Goal: Task Accomplishment & Management: Use online tool/utility

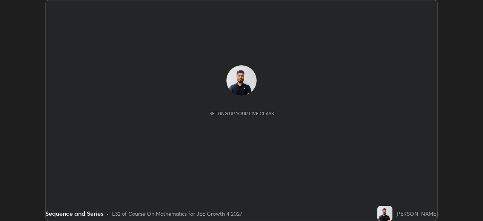
scroll to position [221, 482]
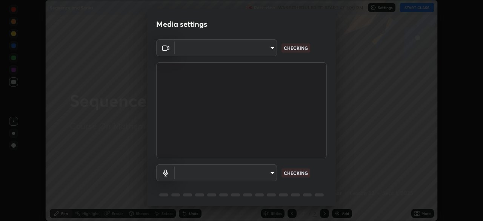
type input "f44939252cec670a7c81aafead478e6b9f15b20a1b8f1ae8dba2619045631b1c"
type input "default"
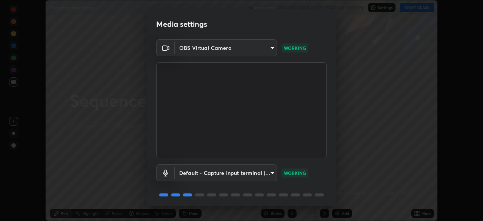
click at [271, 172] on body "Erase all Sequence and Series Recording WAS SCHEDULED TO START AT 1:00 PM Setti…" at bounding box center [241, 110] width 483 height 221
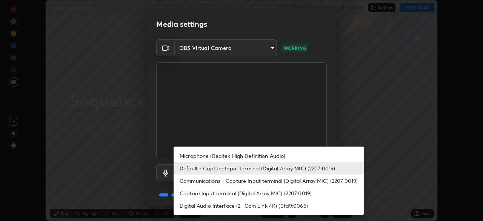
click at [264, 168] on li "Default - Capture Input terminal (Digital Array MIC) (2207:0019)" at bounding box center [269, 168] width 190 height 12
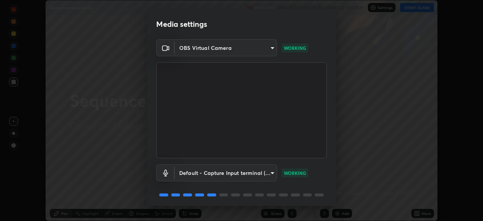
scroll to position [27, 0]
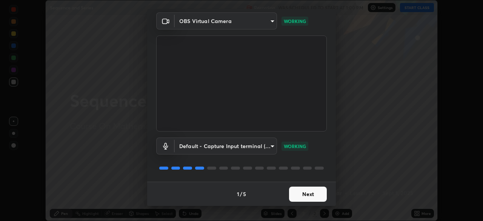
click at [297, 193] on button "Next" at bounding box center [308, 193] width 38 height 15
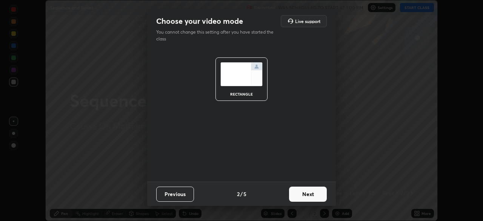
click at [303, 196] on button "Next" at bounding box center [308, 193] width 38 height 15
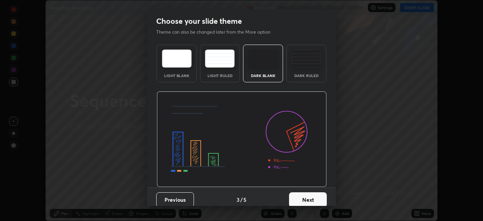
click at [301, 198] on button "Next" at bounding box center [308, 199] width 38 height 15
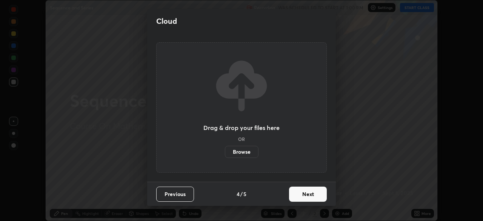
click at [301, 195] on button "Next" at bounding box center [308, 193] width 38 height 15
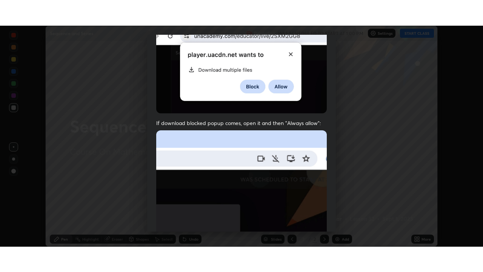
scroll to position [181, 0]
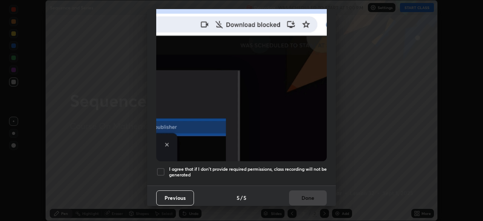
click at [294, 166] on h5 "I agree that if I don't provide required permissions, class recording will not …" at bounding box center [248, 172] width 158 height 12
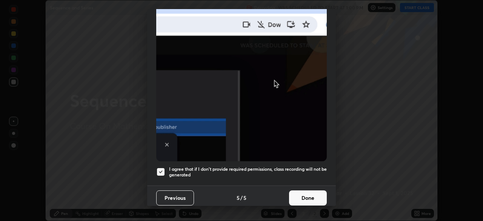
click at [296, 193] on button "Done" at bounding box center [308, 197] width 38 height 15
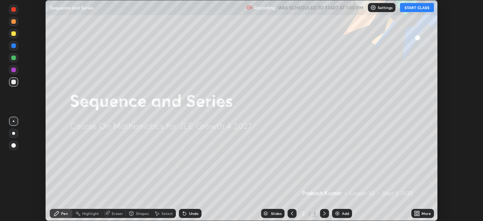
click at [416, 212] on icon at bounding box center [416, 212] width 2 height 2
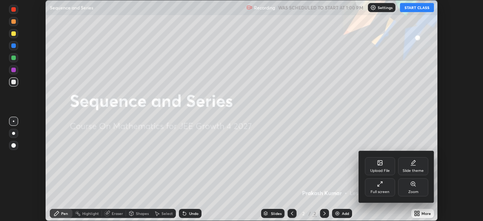
click at [375, 188] on div "Full screen" at bounding box center [380, 187] width 30 height 18
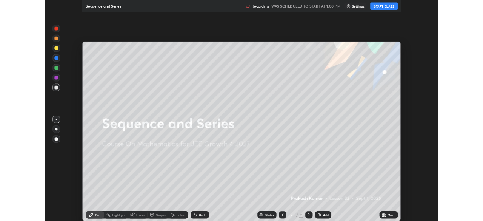
scroll to position [272, 483]
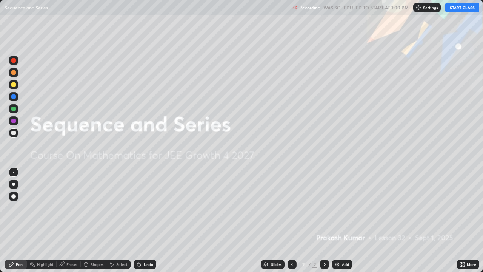
click at [459, 9] on button "START CLASS" at bounding box center [462, 7] width 34 height 9
click at [338, 220] on img at bounding box center [337, 264] width 6 height 6
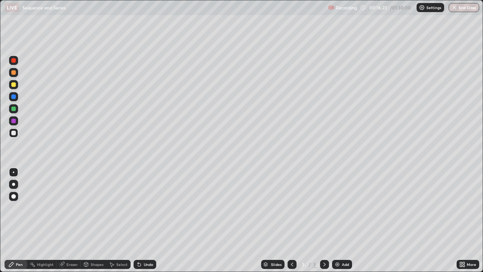
click at [144, 220] on div "Undo" at bounding box center [145, 264] width 23 height 9
click at [143, 220] on div "Undo" at bounding box center [145, 264] width 23 height 9
click at [142, 220] on div "Undo" at bounding box center [145, 264] width 23 height 9
click at [138, 220] on icon at bounding box center [138, 262] width 1 height 1
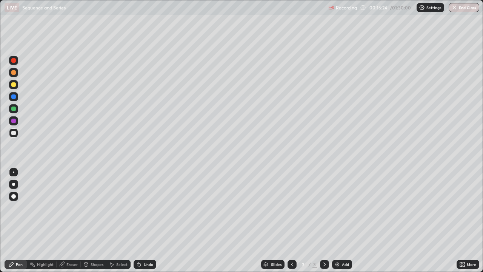
click at [138, 220] on icon at bounding box center [138, 262] width 1 height 1
click at [96, 220] on div "Shapes" at bounding box center [94, 264] width 26 height 9
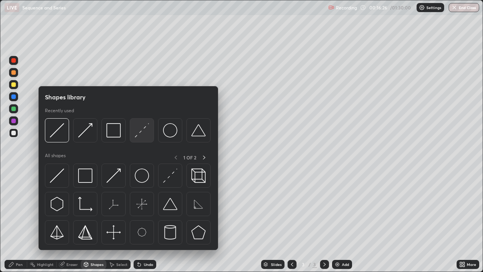
click at [141, 130] on img at bounding box center [142, 130] width 14 height 14
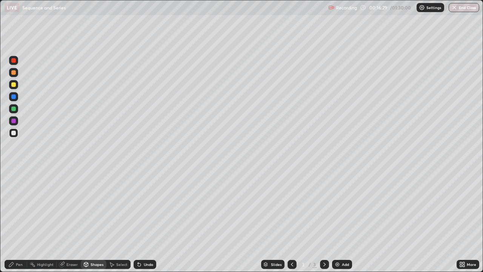
click at [19, 220] on div "Pen" at bounding box center [19, 264] width 7 height 4
click at [12, 108] on div at bounding box center [13, 108] width 5 height 5
click at [14, 134] on div at bounding box center [13, 133] width 5 height 5
click at [13, 82] on div at bounding box center [13, 84] width 5 height 5
click at [147, 220] on div "Undo" at bounding box center [148, 264] width 9 height 4
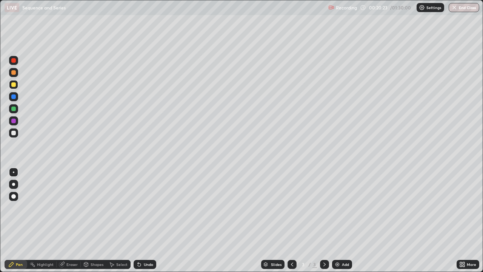
click at [145, 220] on div "Undo" at bounding box center [145, 264] width 23 height 9
click at [146, 220] on div "Undo" at bounding box center [148, 264] width 9 height 4
click at [145, 220] on div "Undo" at bounding box center [148, 264] width 9 height 4
click at [151, 220] on div "Undo" at bounding box center [148, 264] width 9 height 4
click at [16, 108] on div at bounding box center [13, 108] width 9 height 9
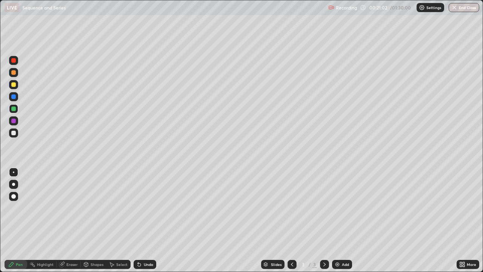
click at [12, 133] on div at bounding box center [13, 133] width 5 height 5
click at [144, 220] on div "Undo" at bounding box center [148, 264] width 9 height 4
click at [17, 109] on div at bounding box center [13, 108] width 9 height 9
click at [143, 220] on div "Undo" at bounding box center [145, 264] width 23 height 9
click at [147, 220] on div "Undo" at bounding box center [148, 264] width 9 height 4
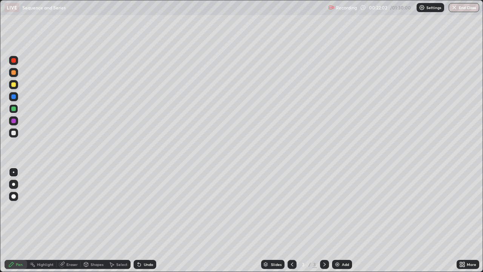
click at [15, 133] on div at bounding box center [13, 133] width 5 height 5
click at [65, 220] on div "Eraser" at bounding box center [69, 264] width 24 height 9
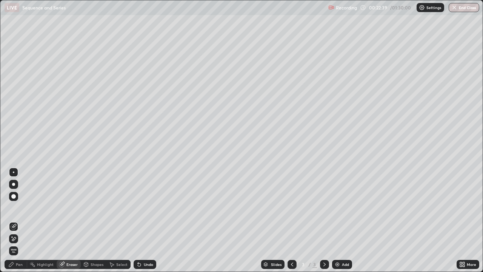
click at [15, 220] on div "Pen" at bounding box center [16, 264] width 23 height 9
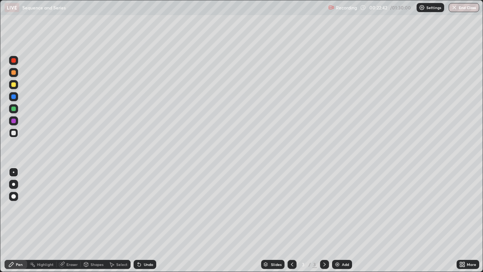
click at [142, 220] on div "Undo" at bounding box center [145, 264] width 23 height 9
click at [144, 220] on div "Undo" at bounding box center [145, 264] width 23 height 9
click at [95, 220] on div "Shapes" at bounding box center [97, 264] width 13 height 4
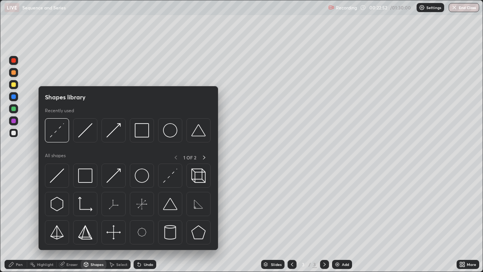
click at [118, 220] on div "Select" at bounding box center [121, 264] width 11 height 4
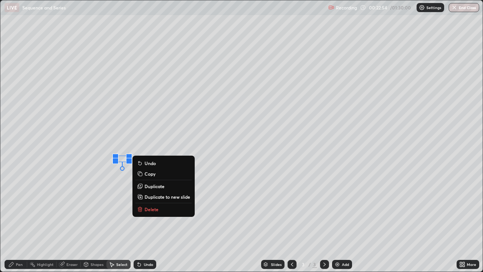
click at [66, 220] on div "Eraser" at bounding box center [69, 264] width 24 height 9
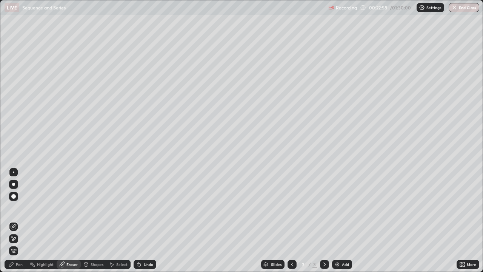
click at [19, 220] on div "Pen" at bounding box center [19, 264] width 7 height 4
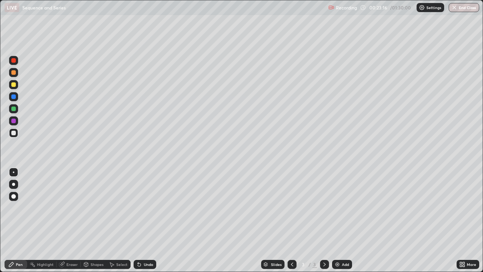
click at [12, 109] on div at bounding box center [13, 108] width 5 height 5
click at [68, 220] on div "Eraser" at bounding box center [71, 264] width 11 height 4
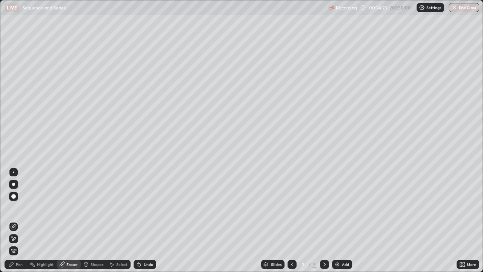
click at [19, 220] on div "Pen" at bounding box center [19, 264] width 7 height 4
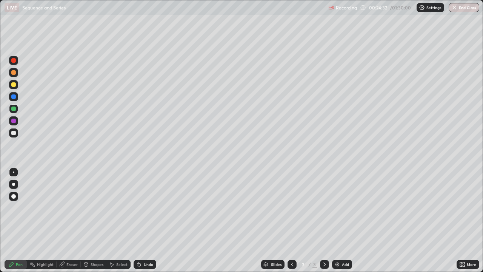
click at [16, 130] on div at bounding box center [13, 132] width 9 height 9
click at [17, 86] on div at bounding box center [13, 84] width 9 height 9
click at [147, 220] on div "Undo" at bounding box center [148, 264] width 9 height 4
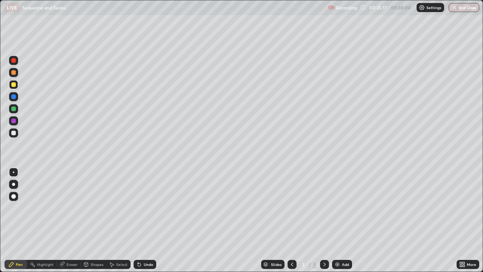
click at [148, 220] on div "Undo" at bounding box center [148, 264] width 9 height 4
click at [16, 131] on div at bounding box center [13, 132] width 9 height 9
click at [14, 71] on div at bounding box center [13, 72] width 5 height 5
click at [13, 132] on div at bounding box center [13, 133] width 5 height 5
click at [356, 220] on div "Slides 3 / 3 Add" at bounding box center [306, 263] width 300 height 15
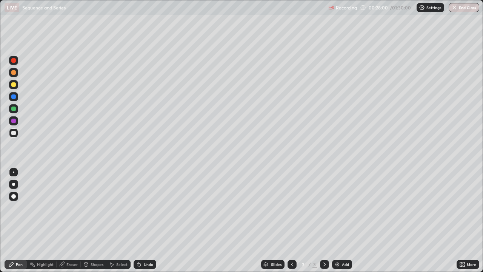
click at [362, 220] on div "Slides 3 / 3 Add" at bounding box center [306, 263] width 300 height 15
click at [358, 220] on div "Slides 3 / 3 Add" at bounding box center [306, 263] width 300 height 15
click at [69, 220] on div "Eraser" at bounding box center [69, 264] width 24 height 9
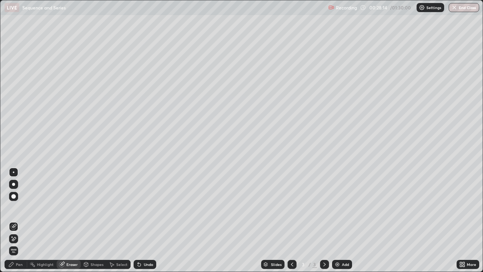
click at [18, 220] on div "Pen" at bounding box center [19, 264] width 7 height 4
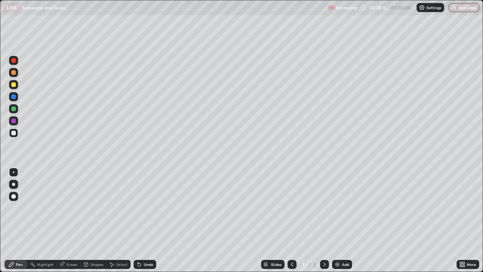
click at [64, 220] on icon at bounding box center [62, 264] width 6 height 6
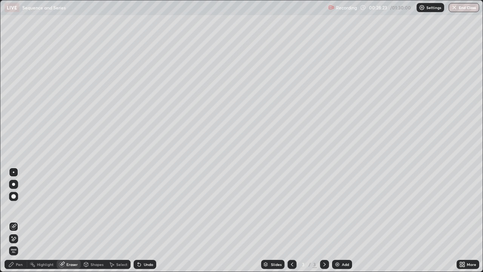
click at [16, 220] on div "Pen" at bounding box center [19, 264] width 7 height 4
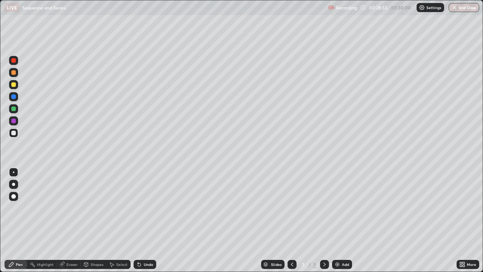
click at [17, 86] on div at bounding box center [13, 84] width 9 height 9
click at [342, 220] on div "Add" at bounding box center [345, 264] width 7 height 4
click at [292, 220] on icon at bounding box center [292, 264] width 6 height 6
click at [324, 220] on icon at bounding box center [324, 264] width 6 height 6
click at [66, 220] on div "Eraser" at bounding box center [71, 264] width 11 height 4
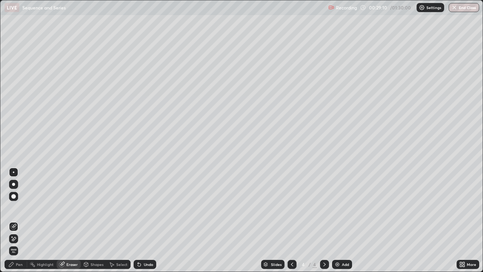
click at [18, 220] on div "Pen" at bounding box center [19, 264] width 7 height 4
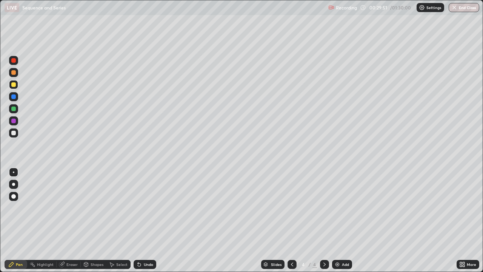
click at [294, 220] on div at bounding box center [291, 264] width 9 height 9
click at [148, 220] on div "Undo" at bounding box center [148, 264] width 9 height 4
click at [18, 110] on div at bounding box center [13, 108] width 9 height 9
click at [323, 220] on icon at bounding box center [324, 264] width 6 height 6
click at [342, 220] on div "Add" at bounding box center [342, 264] width 20 height 9
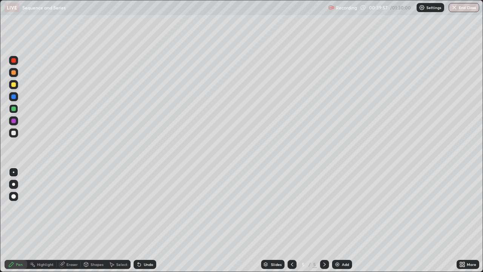
click at [74, 220] on div "Eraser" at bounding box center [71, 264] width 11 height 4
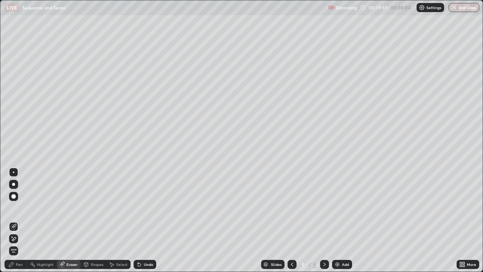
click at [23, 220] on div "Pen" at bounding box center [16, 264] width 23 height 9
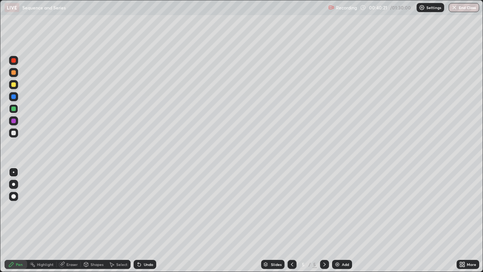
click at [291, 220] on icon at bounding box center [292, 264] width 6 height 6
click at [290, 220] on icon at bounding box center [292, 264] width 6 height 6
click at [324, 220] on icon at bounding box center [324, 264] width 6 height 6
click at [14, 84] on div at bounding box center [13, 84] width 5 height 5
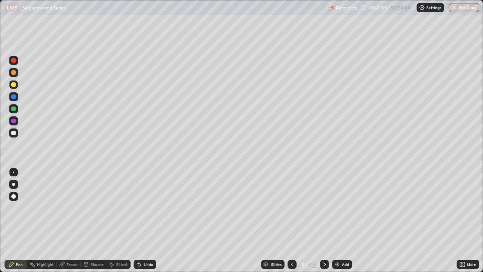
click at [141, 220] on div "Undo" at bounding box center [145, 264] width 23 height 9
click at [144, 220] on div "Undo" at bounding box center [148, 264] width 9 height 4
click at [15, 132] on div at bounding box center [13, 133] width 5 height 5
click at [95, 220] on div "Shapes" at bounding box center [97, 264] width 13 height 4
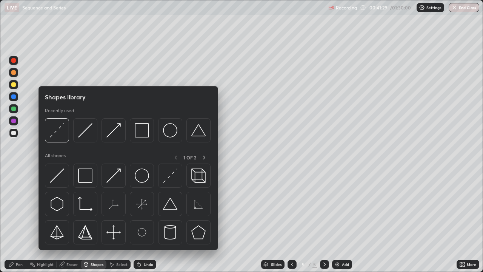
click at [90, 220] on div "Shapes" at bounding box center [94, 264] width 26 height 9
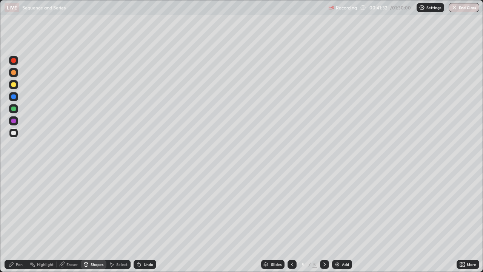
click at [120, 220] on div "Select" at bounding box center [121, 264] width 11 height 4
click at [141, 220] on div "Undo" at bounding box center [145, 264] width 23 height 9
click at [91, 220] on div "Shapes" at bounding box center [94, 264] width 26 height 9
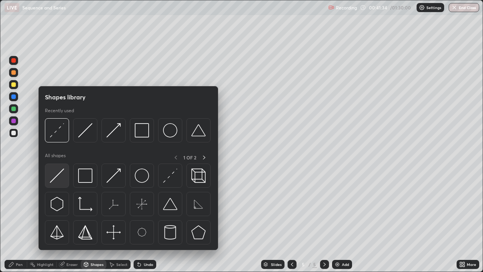
click at [60, 180] on img at bounding box center [57, 175] width 14 height 14
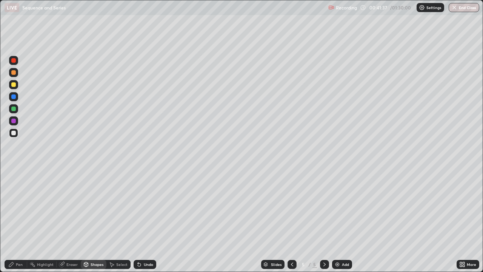
click at [15, 108] on div at bounding box center [13, 108] width 5 height 5
click at [18, 220] on div "Pen" at bounding box center [19, 264] width 7 height 4
click at [14, 132] on div at bounding box center [13, 133] width 5 height 5
click at [12, 71] on div at bounding box center [13, 72] width 5 height 5
click at [13, 132] on div at bounding box center [13, 133] width 5 height 5
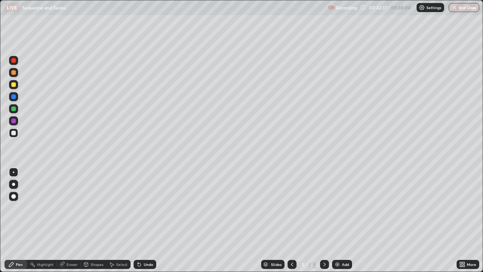
click at [15, 109] on div at bounding box center [13, 108] width 5 height 5
click at [14, 134] on div at bounding box center [13, 133] width 5 height 5
click at [144, 220] on div "Undo" at bounding box center [148, 264] width 9 height 4
click at [149, 220] on div "Undo" at bounding box center [148, 264] width 9 height 4
click at [14, 82] on div at bounding box center [13, 84] width 5 height 5
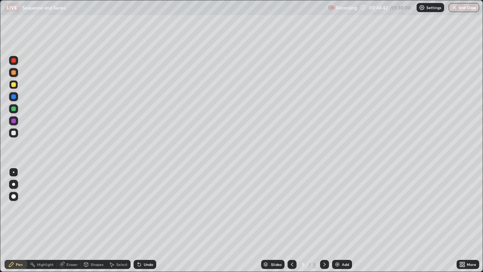
click at [150, 220] on div "Undo" at bounding box center [145, 264] width 23 height 9
click at [80, 220] on div at bounding box center [80, 264] width 0 height 6
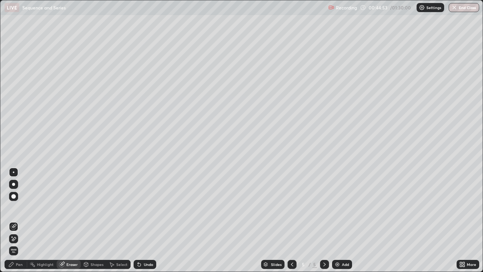
click at [76, 220] on div "Eraser" at bounding box center [71, 264] width 11 height 4
click at [17, 220] on div "Pen" at bounding box center [19, 264] width 7 height 4
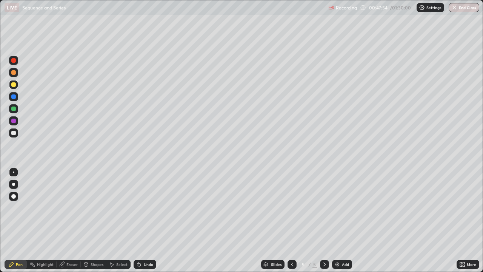
click at [13, 133] on div at bounding box center [13, 133] width 5 height 5
click at [16, 73] on div at bounding box center [13, 72] width 9 height 9
click at [347, 220] on div "Add" at bounding box center [345, 264] width 7 height 4
click at [10, 134] on div at bounding box center [13, 132] width 9 height 9
click at [144, 220] on div "Undo" at bounding box center [148, 264] width 9 height 4
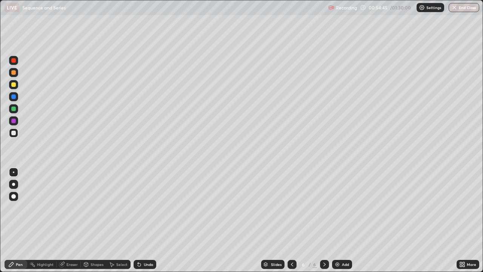
click at [146, 220] on div "Undo" at bounding box center [145, 264] width 23 height 9
click at [150, 220] on div "Undo" at bounding box center [145, 264] width 23 height 9
click at [149, 220] on div "Undo" at bounding box center [148, 264] width 9 height 4
click at [150, 220] on div "Undo" at bounding box center [148, 264] width 9 height 4
click at [147, 220] on div "Undo" at bounding box center [148, 264] width 9 height 4
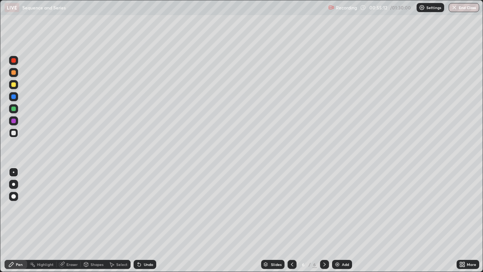
click at [15, 133] on div at bounding box center [13, 133] width 5 height 5
click at [69, 220] on div "Eraser" at bounding box center [69, 264] width 24 height 9
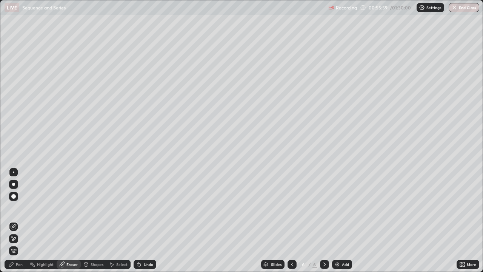
click at [19, 220] on div "Pen" at bounding box center [19, 264] width 7 height 4
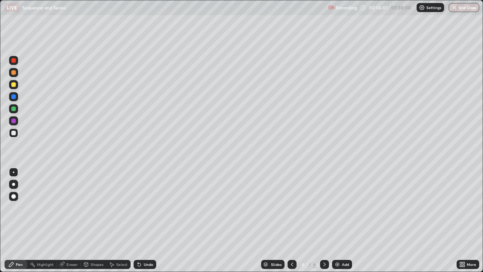
click at [14, 109] on div at bounding box center [13, 108] width 5 height 5
click at [15, 134] on div at bounding box center [13, 133] width 5 height 5
click at [144, 220] on div "Undo" at bounding box center [148, 264] width 9 height 4
click at [71, 220] on div "Eraser" at bounding box center [71, 264] width 11 height 4
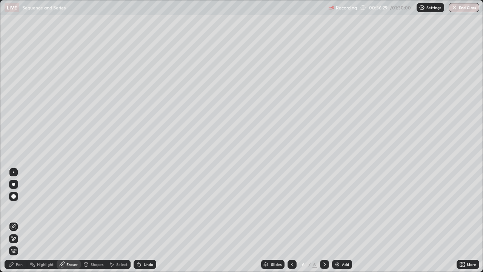
click at [23, 220] on div "Pen" at bounding box center [16, 264] width 23 height 9
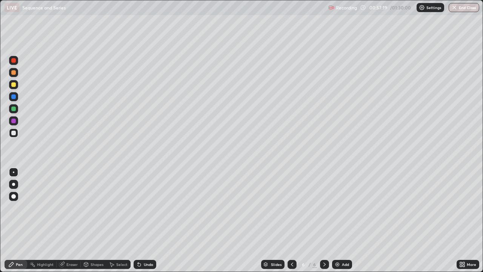
click at [15, 86] on div at bounding box center [13, 84] width 5 height 5
click at [14, 135] on div at bounding box center [13, 133] width 5 height 5
click at [340, 220] on div "Add" at bounding box center [342, 264] width 20 height 9
click at [17, 132] on div at bounding box center [13, 132] width 9 height 9
click at [15, 109] on div at bounding box center [13, 108] width 5 height 5
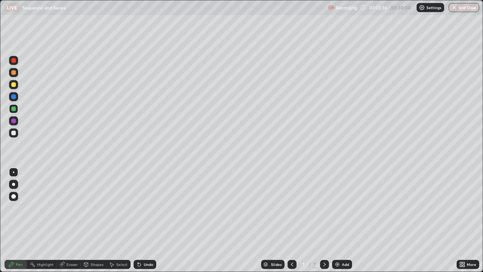
click at [15, 135] on div at bounding box center [13, 132] width 9 height 9
click at [72, 220] on div "Eraser" at bounding box center [71, 264] width 11 height 4
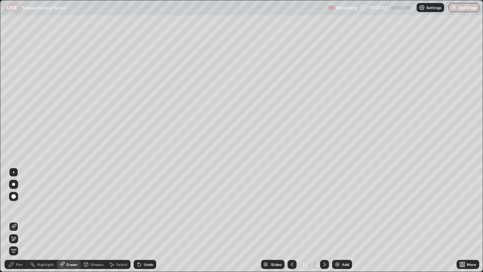
click at [19, 220] on div "Pen" at bounding box center [19, 264] width 7 height 4
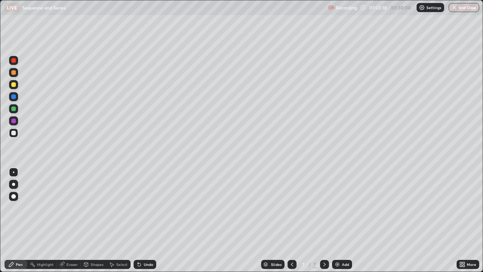
click at [144, 220] on div "Undo" at bounding box center [148, 264] width 9 height 4
click at [143, 220] on div "Undo" at bounding box center [145, 264] width 23 height 9
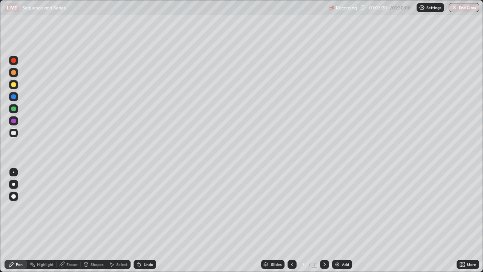
click at [141, 220] on div "Undo" at bounding box center [145, 264] width 23 height 9
click at [142, 220] on div "Undo" at bounding box center [145, 264] width 23 height 9
click at [141, 220] on div "Undo" at bounding box center [145, 264] width 23 height 9
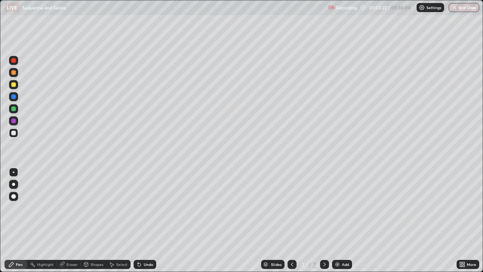
click at [141, 220] on div "Undo" at bounding box center [145, 264] width 23 height 9
click at [138, 220] on icon at bounding box center [139, 264] width 3 height 3
click at [14, 84] on div at bounding box center [13, 84] width 5 height 5
click at [344, 220] on div "Add" at bounding box center [342, 264] width 20 height 9
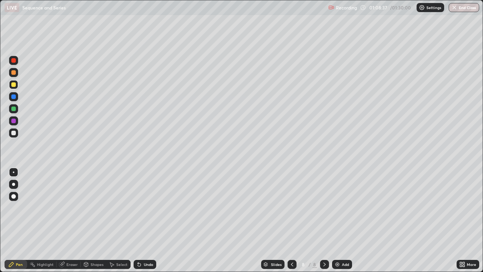
click at [15, 131] on div at bounding box center [13, 132] width 9 height 9
click at [66, 220] on div "Eraser" at bounding box center [71, 264] width 11 height 4
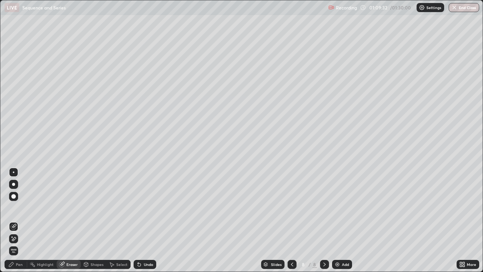
click at [19, 220] on div "Pen" at bounding box center [19, 264] width 7 height 4
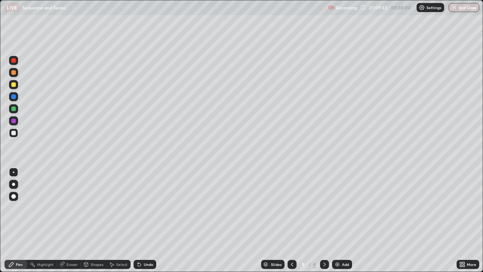
click at [13, 96] on div at bounding box center [13, 96] width 5 height 5
click at [13, 109] on div at bounding box center [13, 108] width 5 height 5
click at [15, 135] on div at bounding box center [13, 132] width 9 height 9
click at [15, 106] on div at bounding box center [13, 108] width 9 height 9
click at [14, 133] on div at bounding box center [13, 133] width 5 height 5
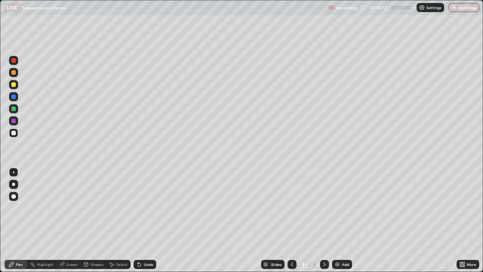
click at [17, 133] on div at bounding box center [13, 132] width 9 height 9
click at [14, 134] on div at bounding box center [13, 133] width 5 height 5
click at [15, 109] on div at bounding box center [13, 108] width 5 height 5
click at [17, 132] on div at bounding box center [13, 132] width 9 height 9
click at [14, 134] on div at bounding box center [13, 133] width 5 height 5
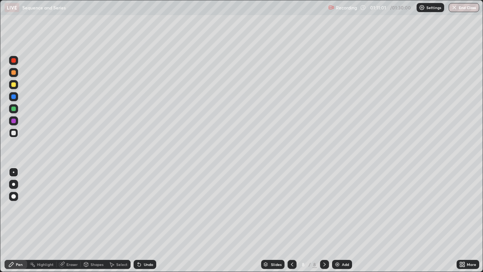
click at [15, 110] on div at bounding box center [13, 108] width 5 height 5
click at [15, 137] on div at bounding box center [13, 132] width 9 height 9
click at [14, 84] on div at bounding box center [13, 84] width 5 height 5
click at [17, 134] on div at bounding box center [13, 132] width 9 height 9
click at [74, 220] on div "Eraser" at bounding box center [71, 264] width 11 height 4
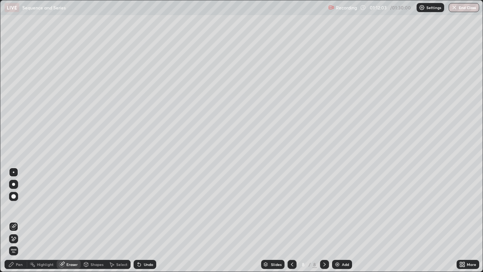
click at [16, 220] on div "Pen" at bounding box center [19, 264] width 7 height 4
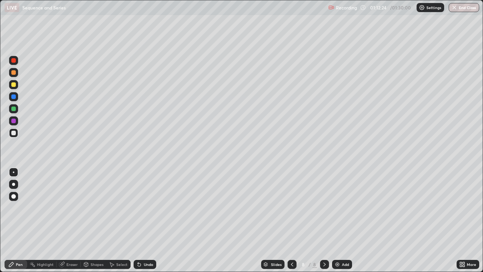
click at [13, 84] on div at bounding box center [13, 84] width 5 height 5
click at [69, 220] on div "Eraser" at bounding box center [71, 264] width 11 height 4
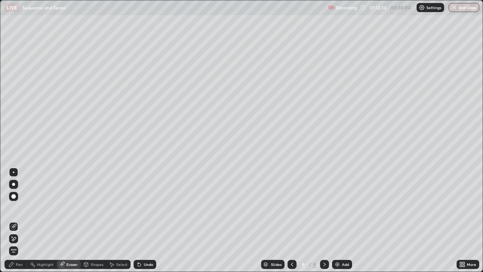
click at [12, 220] on icon at bounding box center [11, 264] width 5 height 5
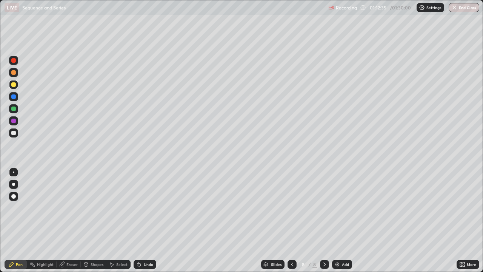
click at [12, 134] on div at bounding box center [13, 133] width 5 height 5
click at [339, 220] on img at bounding box center [337, 264] width 6 height 6
click at [16, 133] on div at bounding box center [13, 132] width 9 height 9
click at [17, 85] on div at bounding box center [13, 84] width 9 height 9
click at [15, 134] on div at bounding box center [13, 133] width 5 height 5
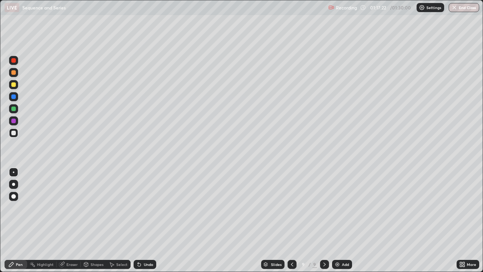
click at [13, 84] on div at bounding box center [13, 84] width 5 height 5
click at [14, 108] on div at bounding box center [13, 108] width 5 height 5
click at [69, 220] on div "Eraser" at bounding box center [69, 264] width 24 height 9
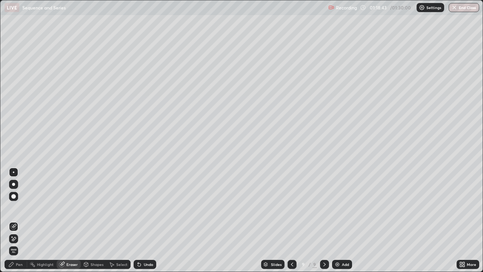
click at [18, 220] on div "Pen" at bounding box center [19, 264] width 7 height 4
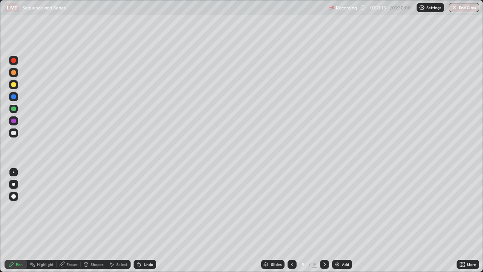
click at [14, 134] on div at bounding box center [13, 133] width 5 height 5
click at [17, 108] on div at bounding box center [13, 108] width 9 height 9
click at [14, 71] on div at bounding box center [13, 72] width 5 height 5
click at [342, 220] on div "Add" at bounding box center [345, 264] width 7 height 4
click at [17, 133] on div at bounding box center [13, 132] width 9 height 9
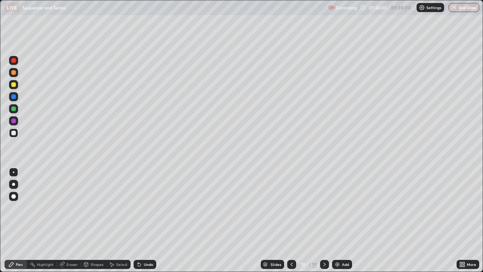
click at [143, 220] on div "Undo" at bounding box center [145, 264] width 23 height 9
click at [145, 220] on div "Undo" at bounding box center [148, 264] width 9 height 4
click at [144, 220] on div "Undo" at bounding box center [148, 264] width 9 height 4
click at [15, 108] on div at bounding box center [13, 108] width 5 height 5
click at [291, 220] on div at bounding box center [291, 263] width 9 height 15
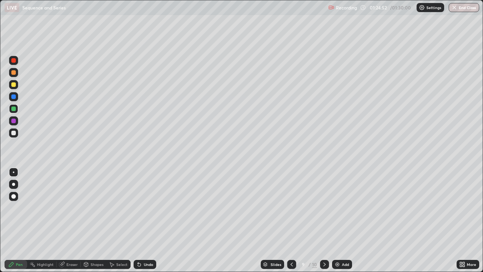
click at [17, 71] on div at bounding box center [13, 72] width 9 height 9
click at [14, 132] on div at bounding box center [13, 133] width 5 height 5
click at [324, 220] on icon at bounding box center [324, 264] width 6 height 6
click at [291, 220] on icon at bounding box center [292, 264] width 6 height 6
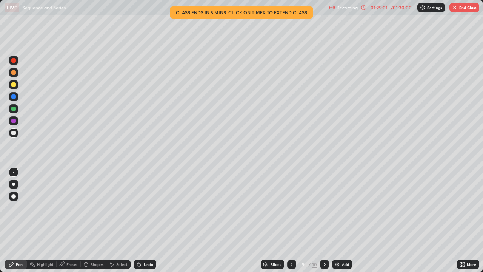
click at [324, 220] on icon at bounding box center [324, 264] width 6 height 6
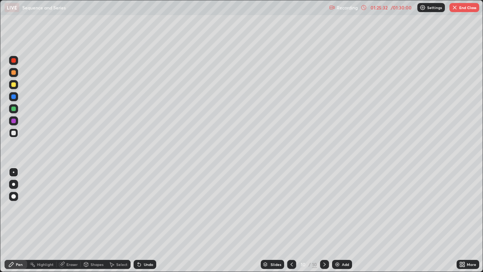
click at [291, 220] on icon at bounding box center [292, 264] width 6 height 6
click at [323, 220] on icon at bounding box center [324, 264] width 6 height 6
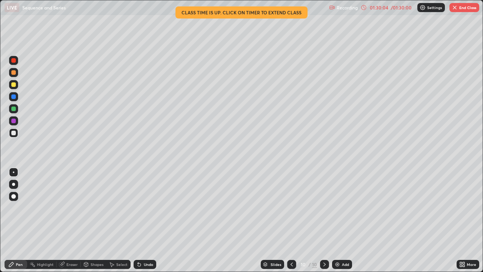
click at [471, 220] on div "More" at bounding box center [471, 264] width 9 height 4
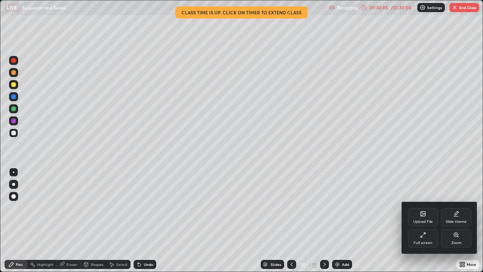
click at [422, 220] on div "Full screen" at bounding box center [422, 243] width 19 height 4
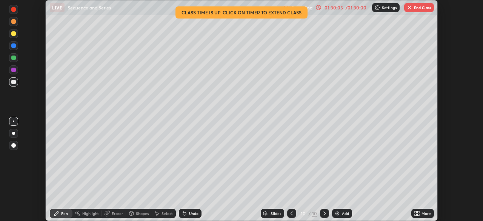
scroll to position [37498, 37236]
click at [422, 11] on button "End Class" at bounding box center [419, 7] width 30 height 9
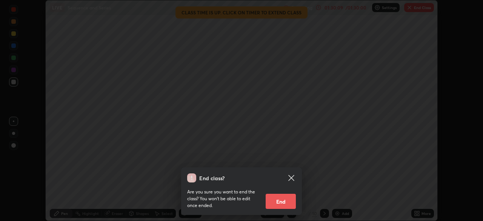
click at [279, 201] on button "End" at bounding box center [281, 200] width 30 height 15
